Goal: Task Accomplishment & Management: Complete application form

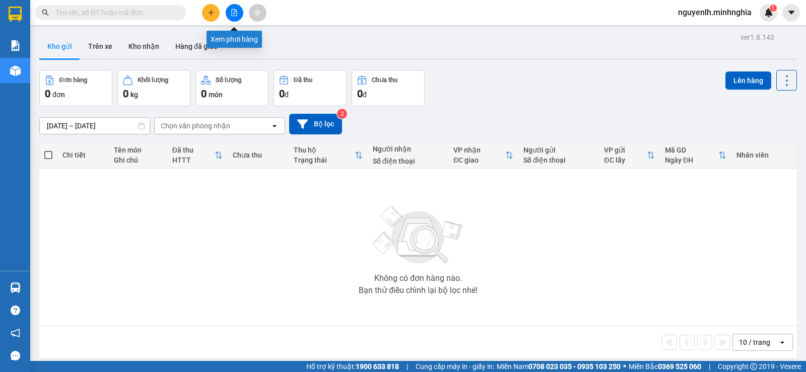
click at [232, 12] on icon "file-add" at bounding box center [235, 12] width 6 height 7
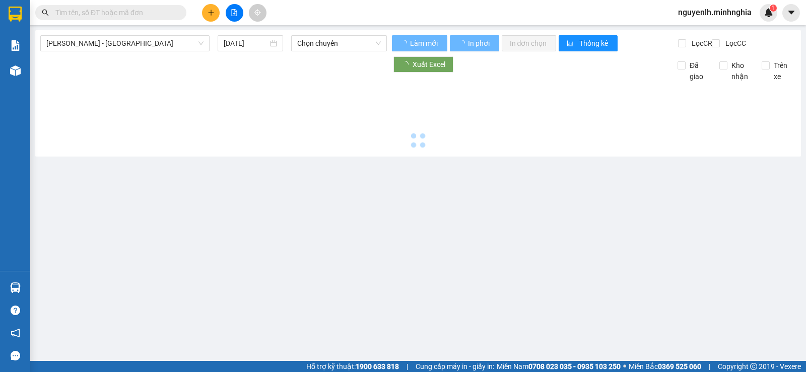
type input "12/09/2025"
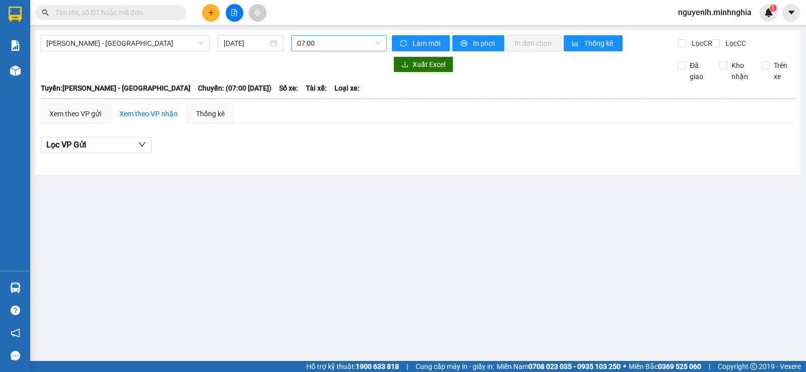
click at [312, 45] on span "07:00" at bounding box center [338, 43] width 83 height 15
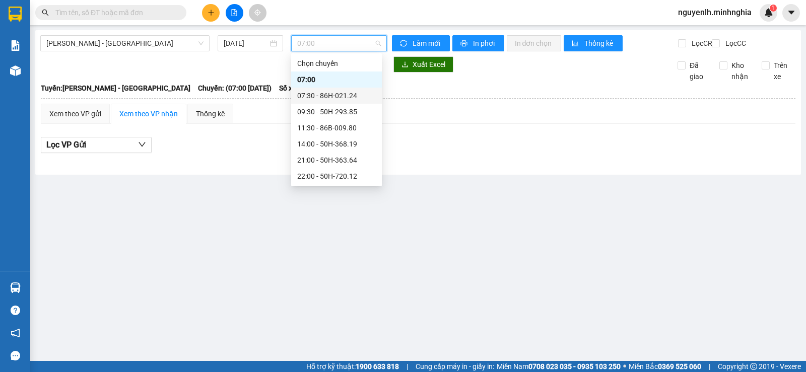
click at [311, 94] on div "07:30 - 86H-021.24" at bounding box center [336, 95] width 79 height 11
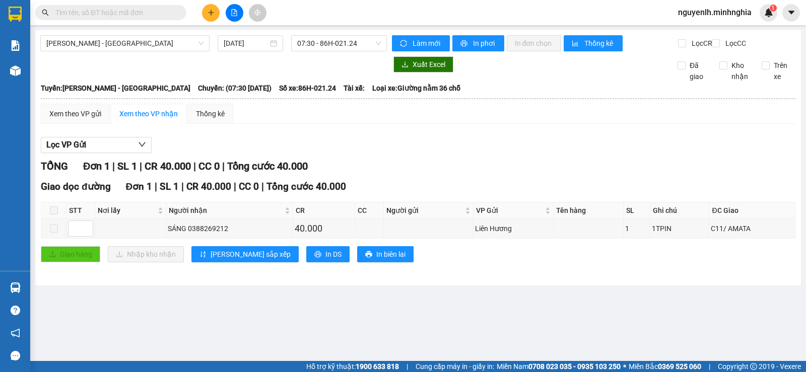
click at [146, 15] on input "text" at bounding box center [114, 12] width 119 height 11
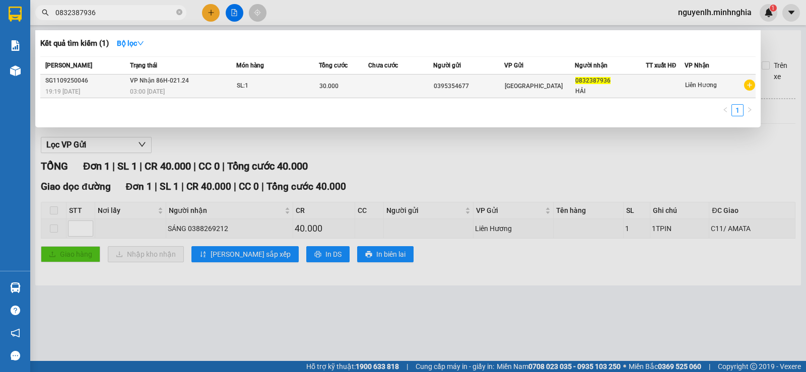
type input "0832387936"
click at [206, 90] on div "03:00 - 12/09" at bounding box center [183, 91] width 106 height 11
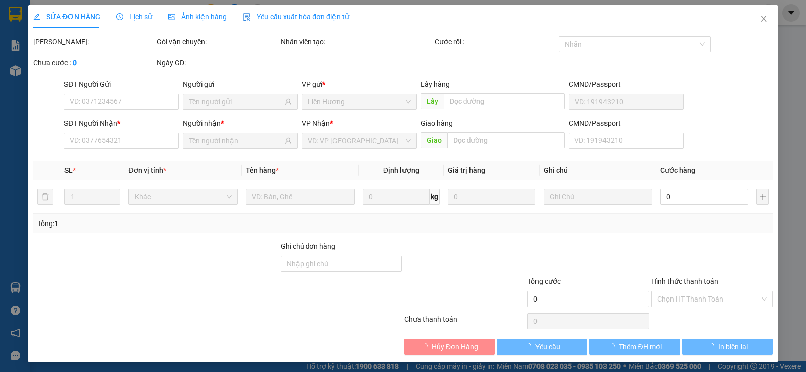
type input "0395354677"
type input "0832387936"
type input "HẢI"
type input "30.000"
